Goal: Find specific page/section: Find specific page/section

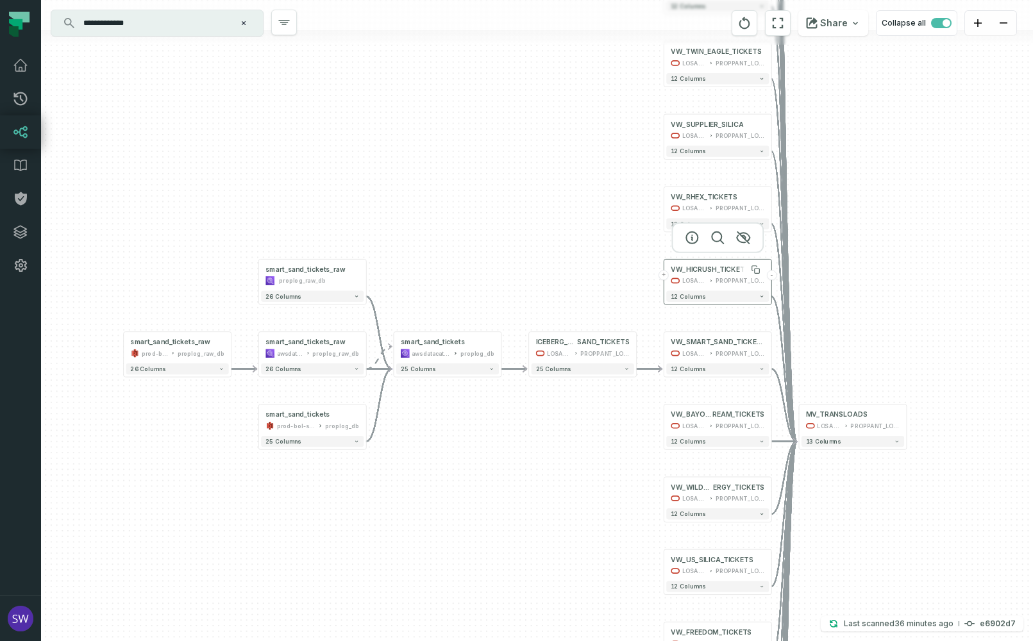
click at [698, 271] on div "VW_HICRUSH_TICKETS" at bounding box center [710, 269] width 79 height 9
click at [663, 281] on button "+" at bounding box center [663, 276] width 10 height 10
click at [661, 275] on button "+" at bounding box center [663, 275] width 10 height 10
click at [665, 278] on button "+" at bounding box center [663, 275] width 10 height 10
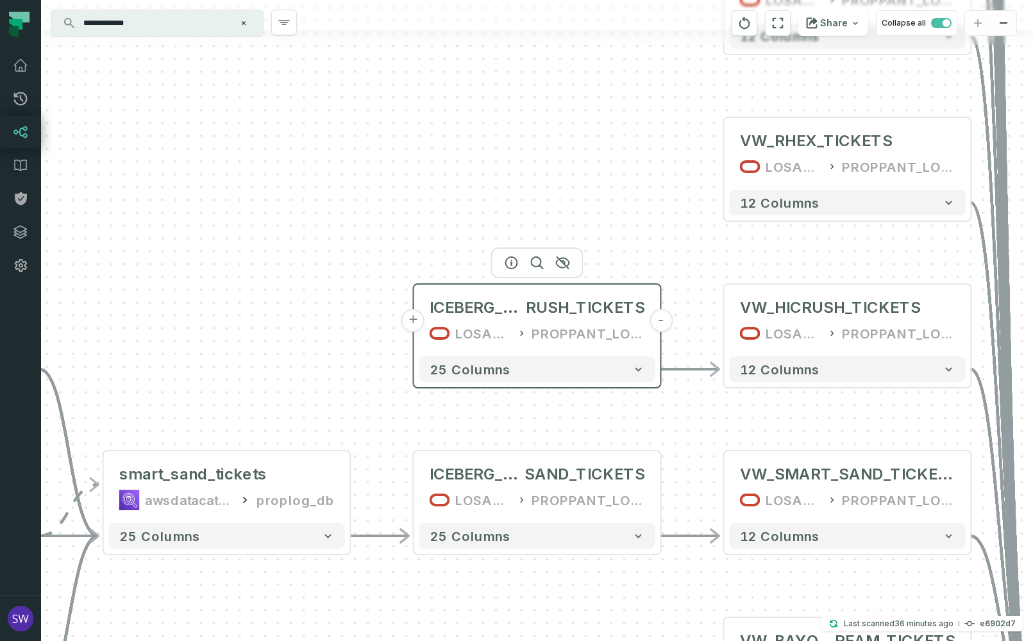
click at [404, 324] on button "+" at bounding box center [412, 320] width 23 height 23
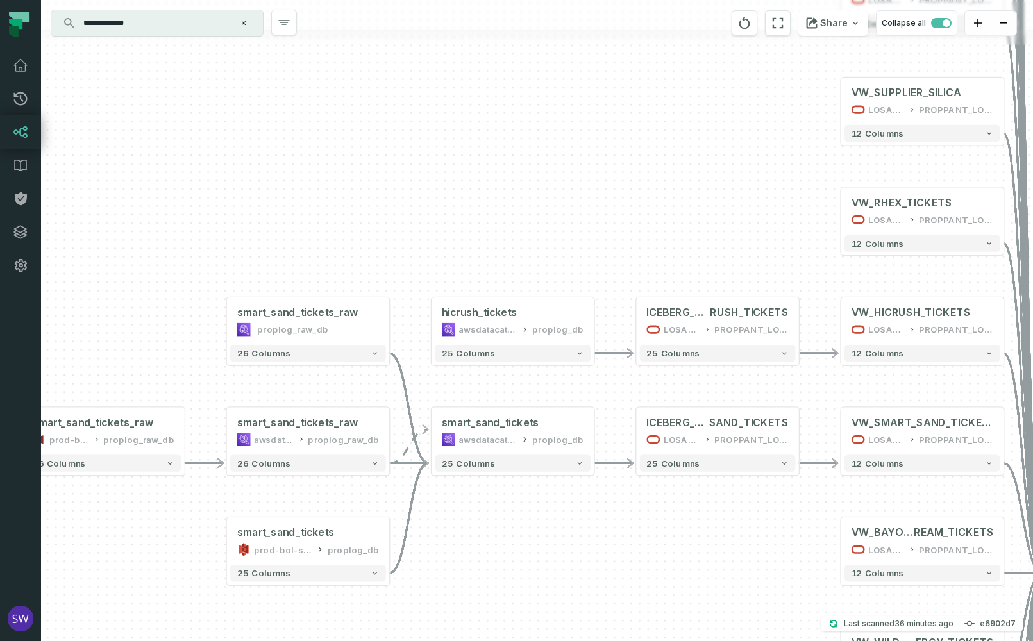
click at [242, 21] on icon "Clear search query" at bounding box center [244, 23] width 4 height 4
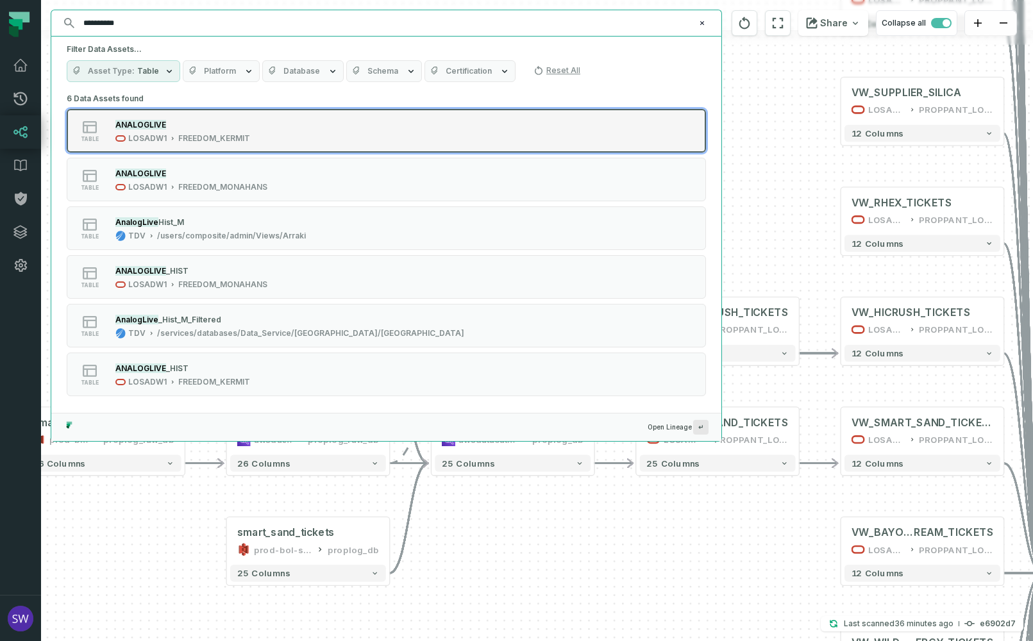
type input "**********"
click at [221, 143] on div "FREEDOM_KERMIT" at bounding box center [214, 138] width 72 height 10
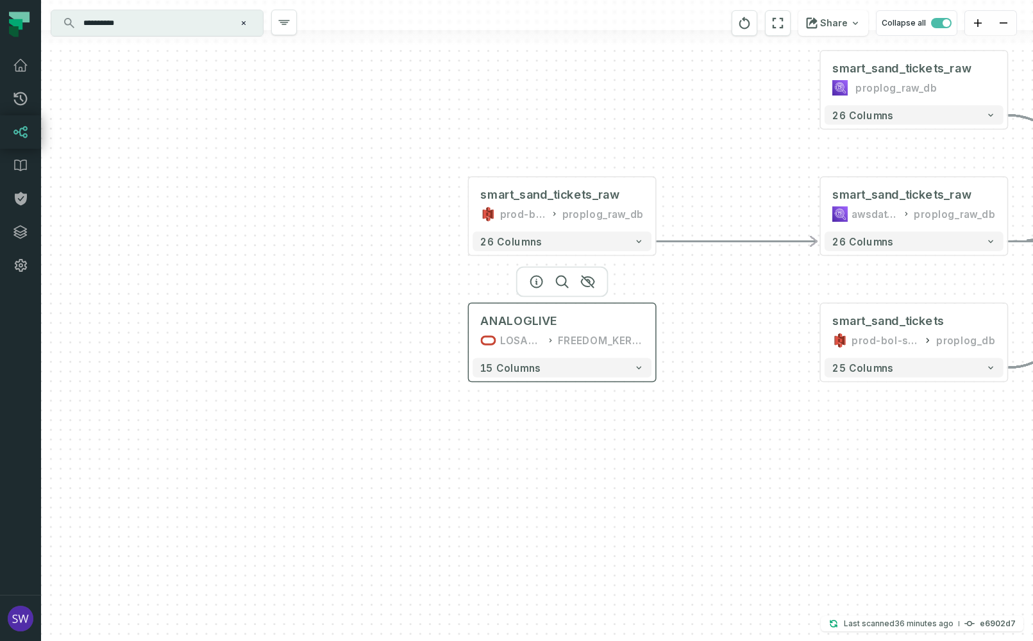
click at [540, 335] on div "LOSADW1" at bounding box center [521, 340] width 43 height 15
click at [552, 335] on div "LOSADW1 FREEDOM_KERMIT" at bounding box center [561, 340] width 163 height 15
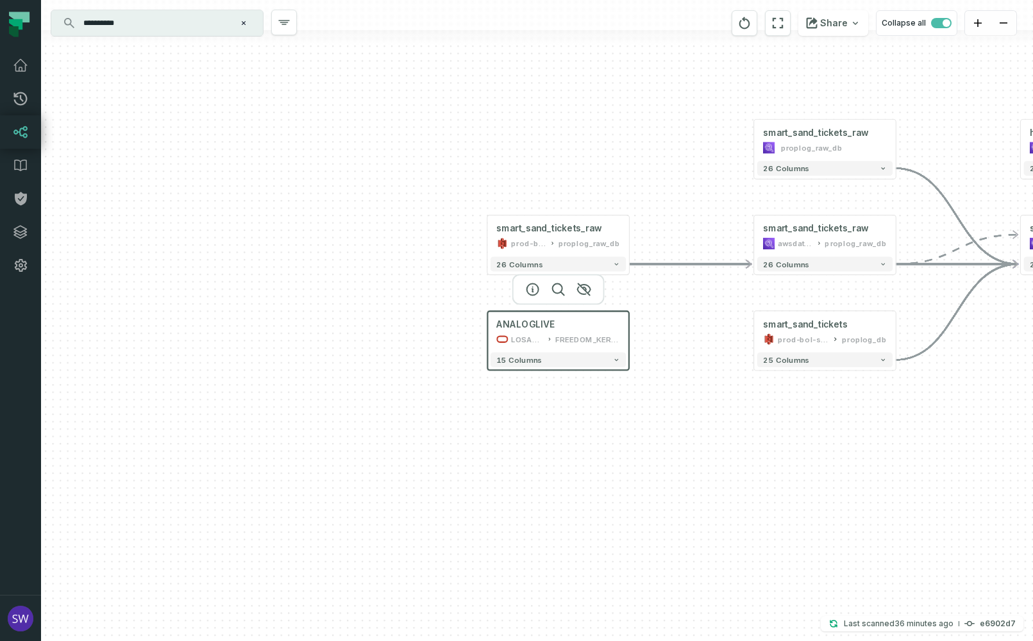
click at [506, 345] on icon at bounding box center [502, 339] width 12 height 12
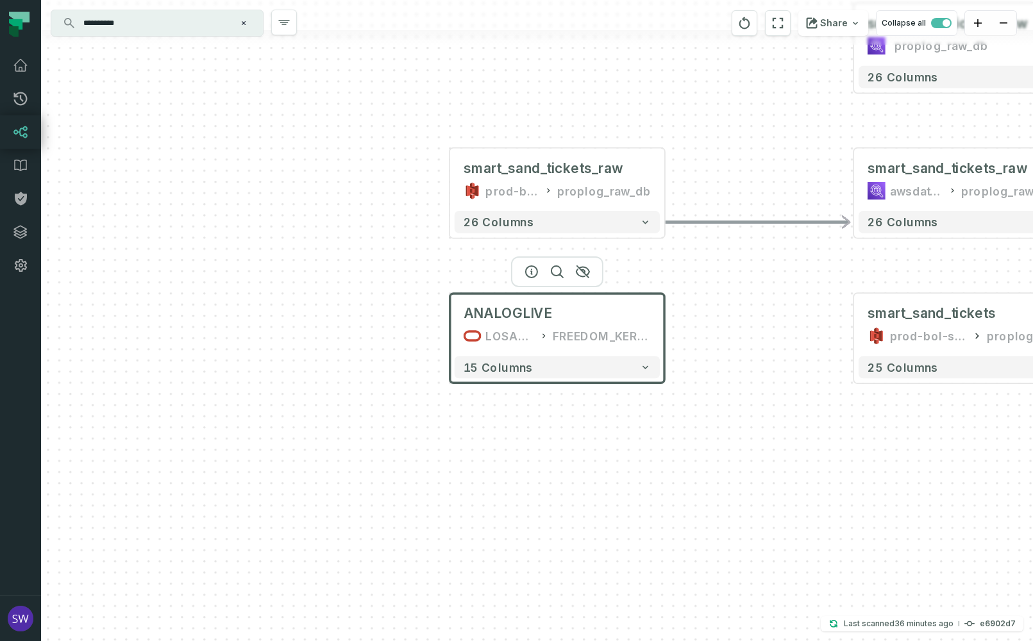
click at [560, 351] on div "ANALOGLIVE LOSADW1 FREEDOM_KERMIT" at bounding box center [556, 325] width 205 height 54
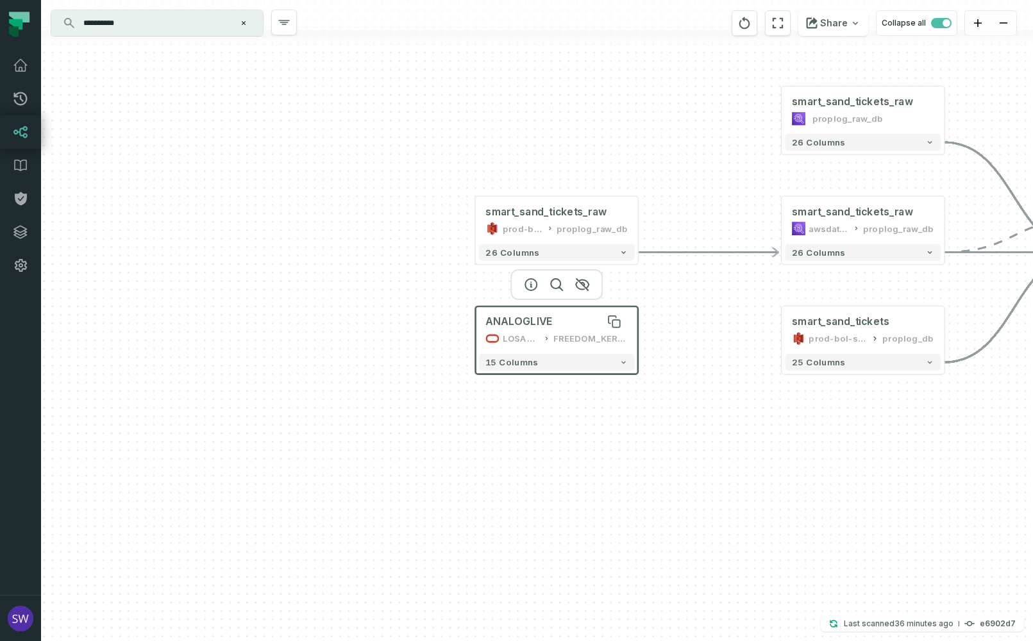
click at [576, 328] on div "ANALOGLIVE" at bounding box center [556, 321] width 142 height 13
drag, startPoint x: 576, startPoint y: 328, endPoint x: 540, endPoint y: 344, distance: 39.9
click at [540, 344] on div "LOSADW1 FREEDOM_KERMIT" at bounding box center [556, 338] width 142 height 13
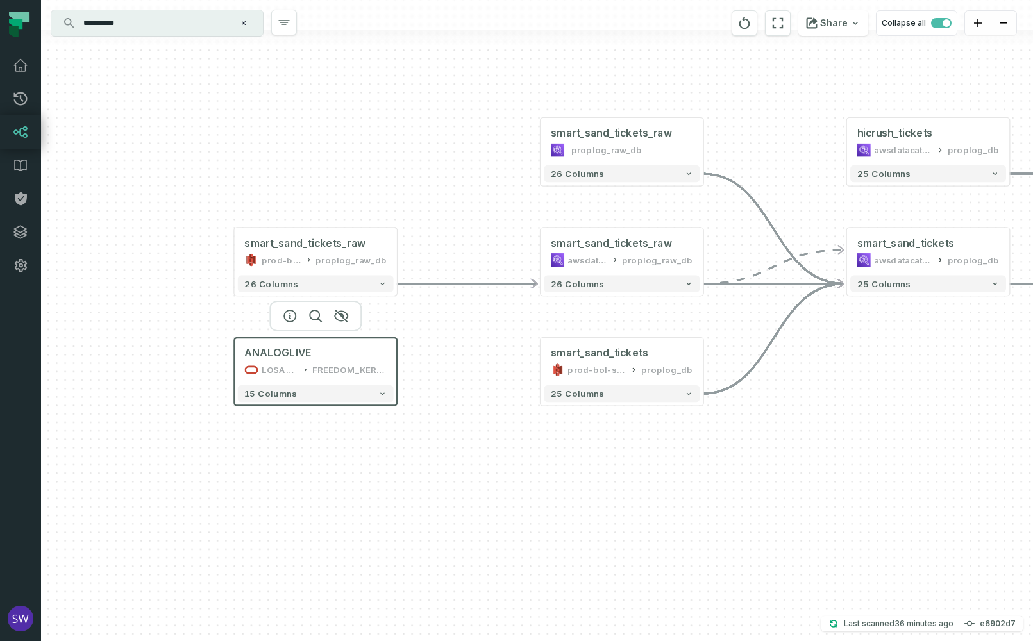
drag, startPoint x: 540, startPoint y: 343, endPoint x: 299, endPoint y: 375, distance: 243.2
click at [299, 375] on div "LOSADW1 FREEDOM_KERMIT" at bounding box center [315, 369] width 142 height 13
